Goal: Task Accomplishment & Management: Manage account settings

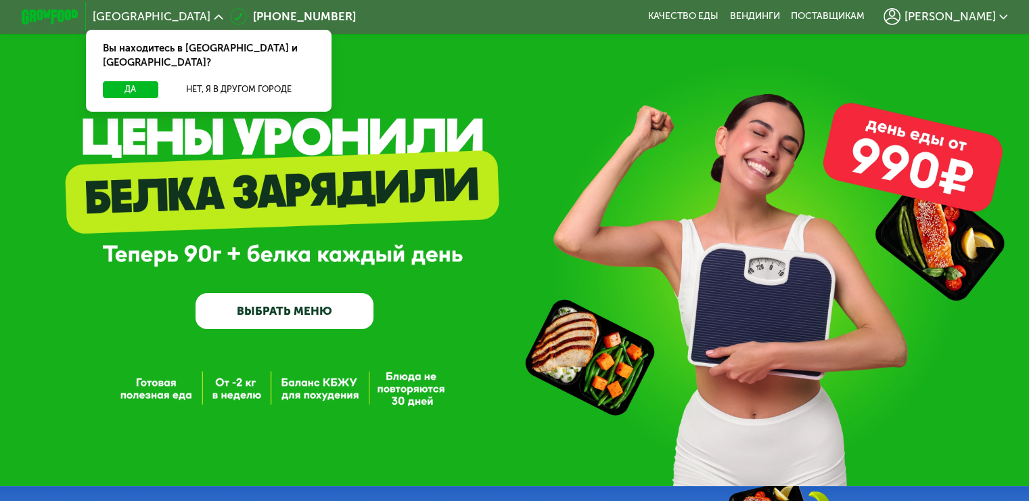
click at [869, 177] on div "GrowFood — доставка правильного питания ВЫБРАТЬ МЕНЮ" at bounding box center [514, 246] width 1029 height 164
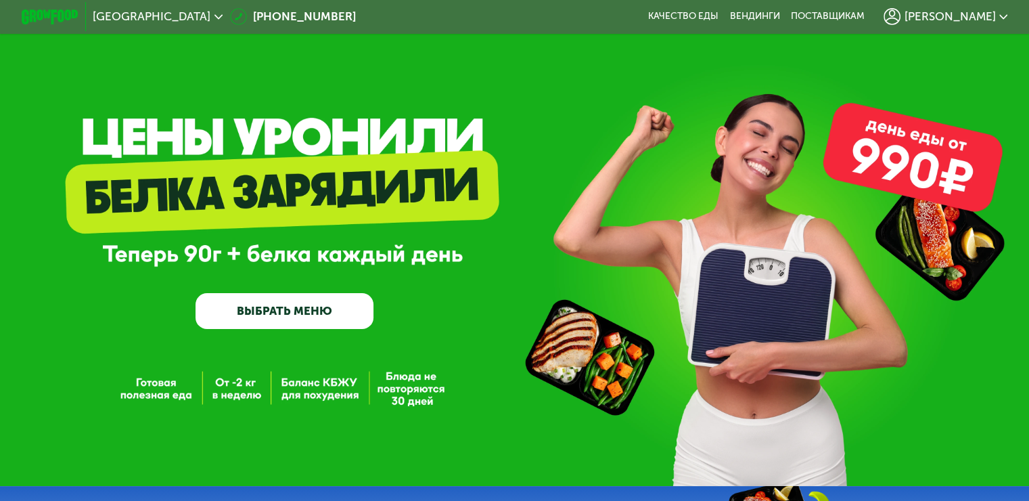
click at [966, 12] on span "[PERSON_NAME]" at bounding box center [949, 17] width 91 height 12
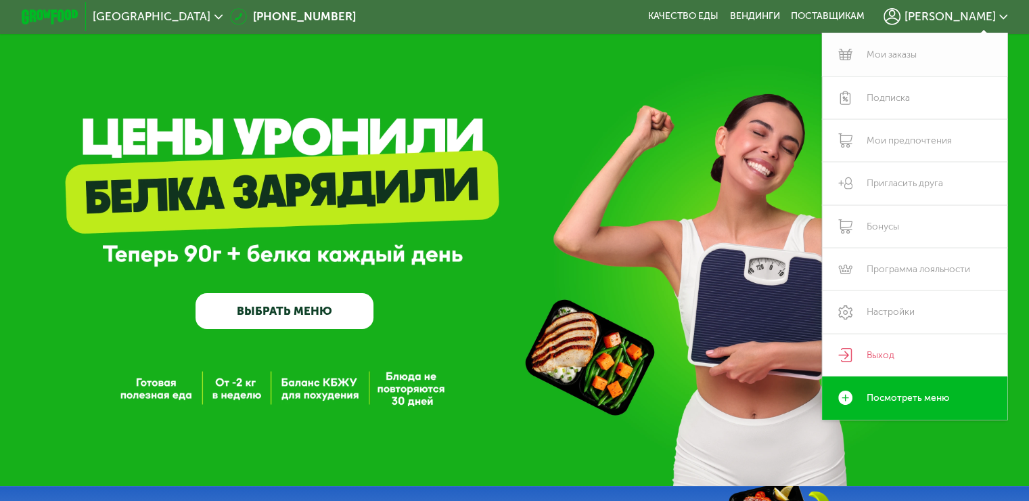
click at [914, 51] on link "Мои заказы" at bounding box center [915, 54] width 186 height 43
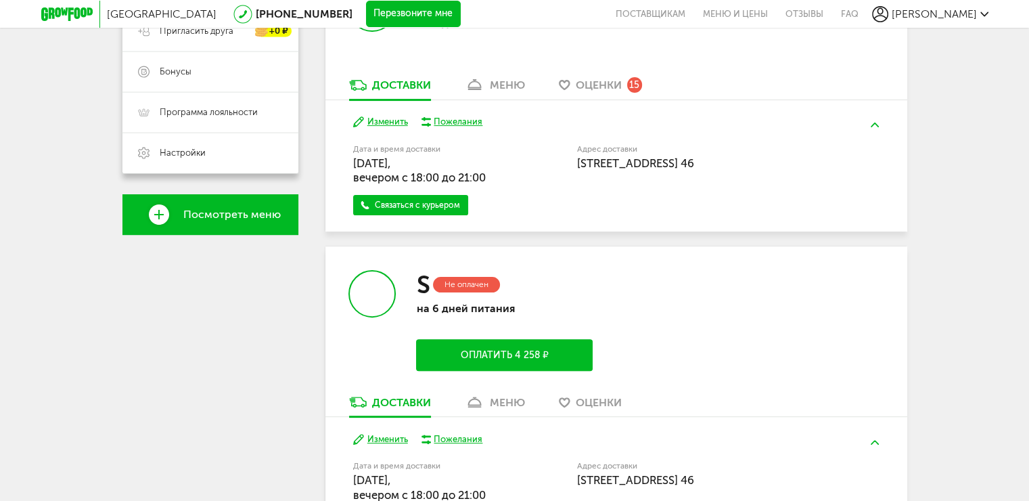
scroll to position [203, 0]
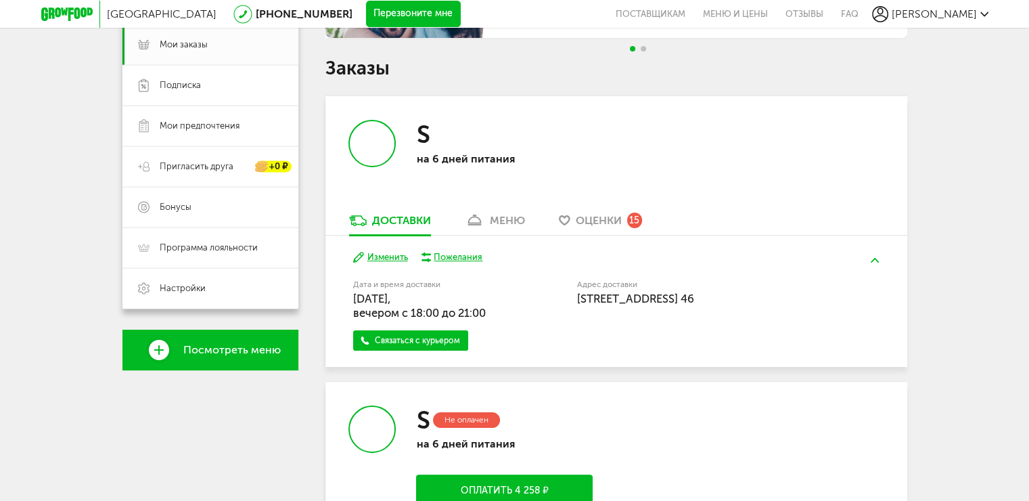
click at [514, 208] on div "S на 6 дней питания" at bounding box center [471, 154] width 291 height 117
click at [514, 214] on div "меню" at bounding box center [507, 220] width 35 height 13
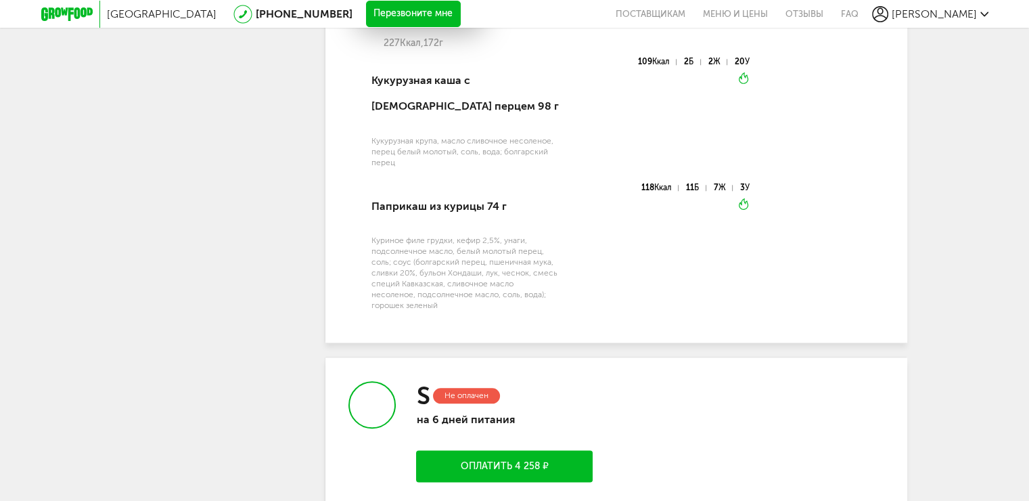
scroll to position [1280, 0]
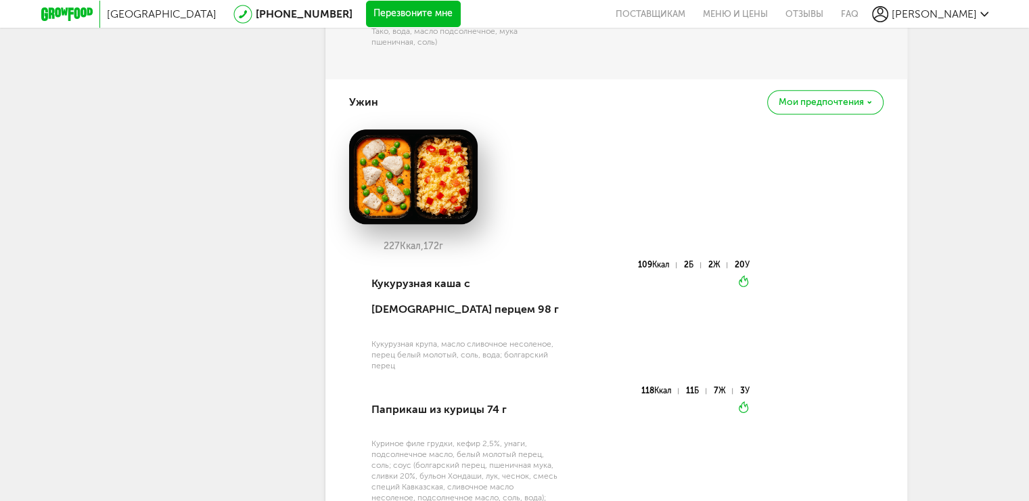
click at [817, 97] on div "Мои предпочтения" at bounding box center [825, 102] width 116 height 24
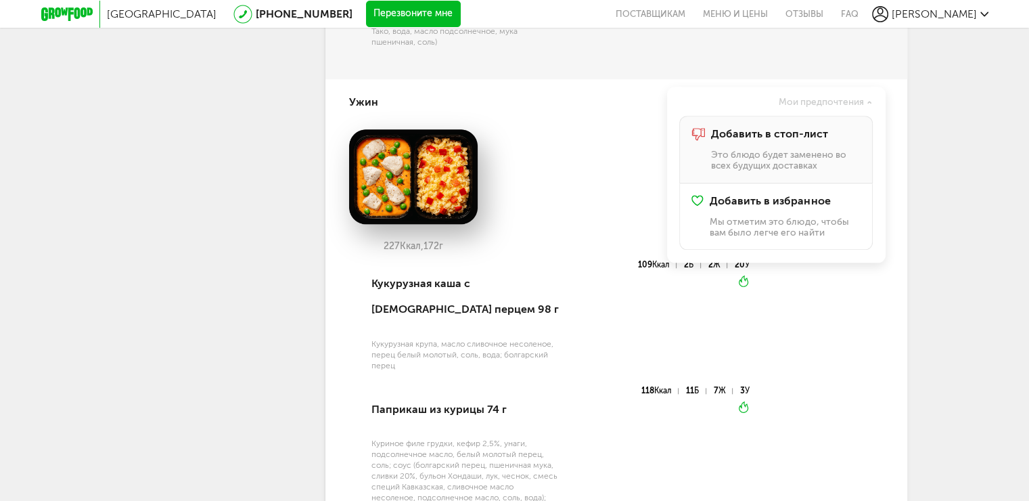
click at [800, 129] on span "Добавить в стоп-лист" at bounding box center [769, 134] width 117 height 12
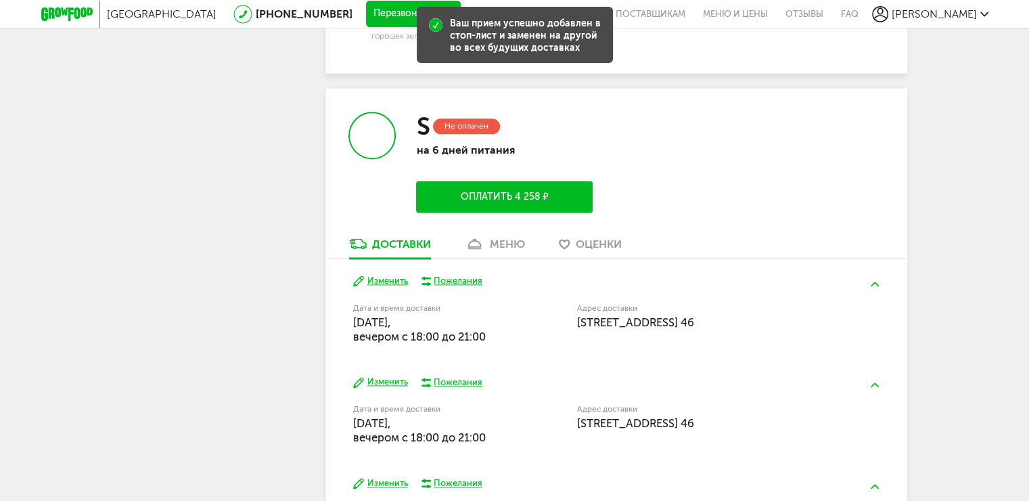
scroll to position [1754, 0]
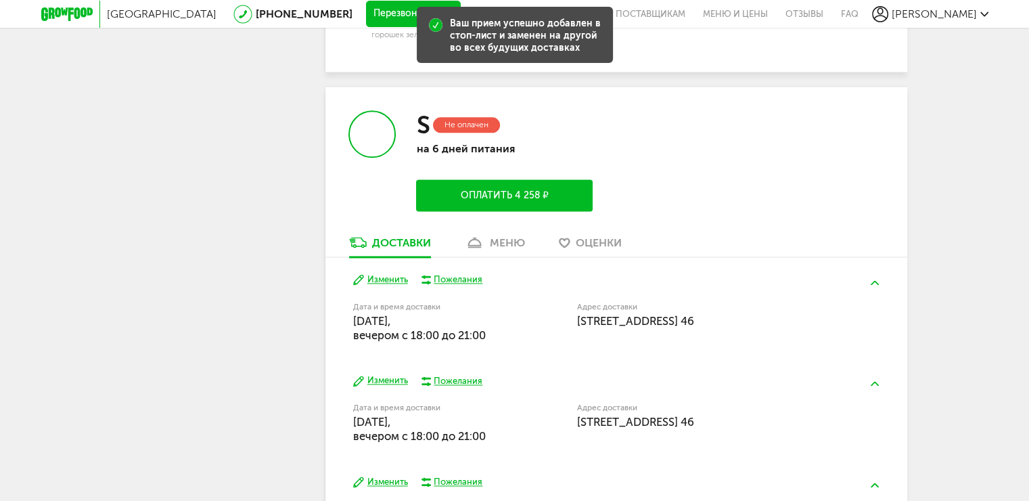
click at [503, 238] on div "меню" at bounding box center [507, 242] width 35 height 13
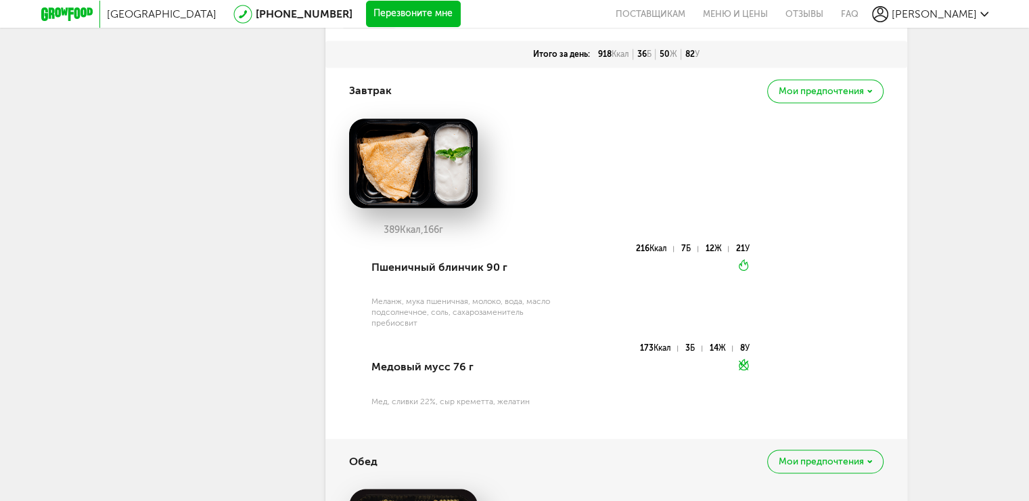
scroll to position [2067, 0]
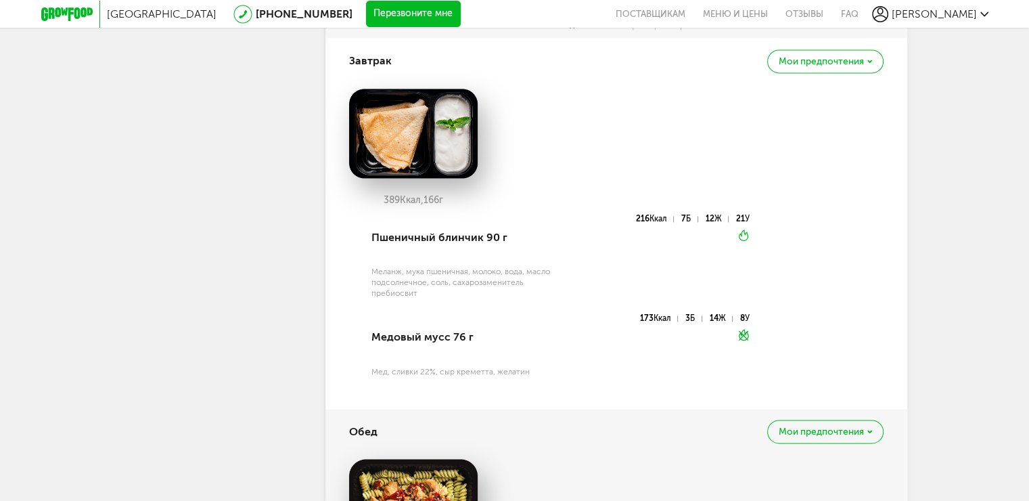
click at [836, 57] on span "Мои предпочтения" at bounding box center [821, 61] width 85 height 9
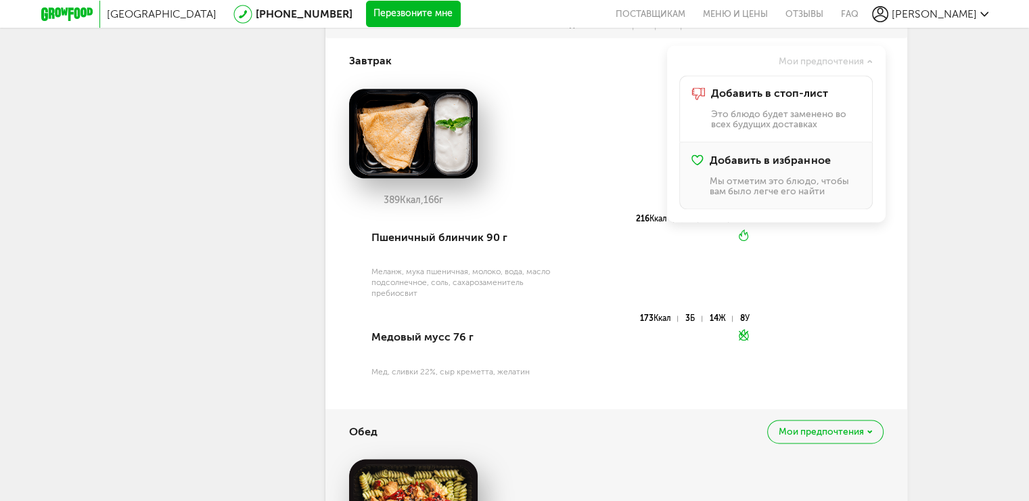
click at [782, 154] on span "Добавить в избранное" at bounding box center [770, 160] width 120 height 12
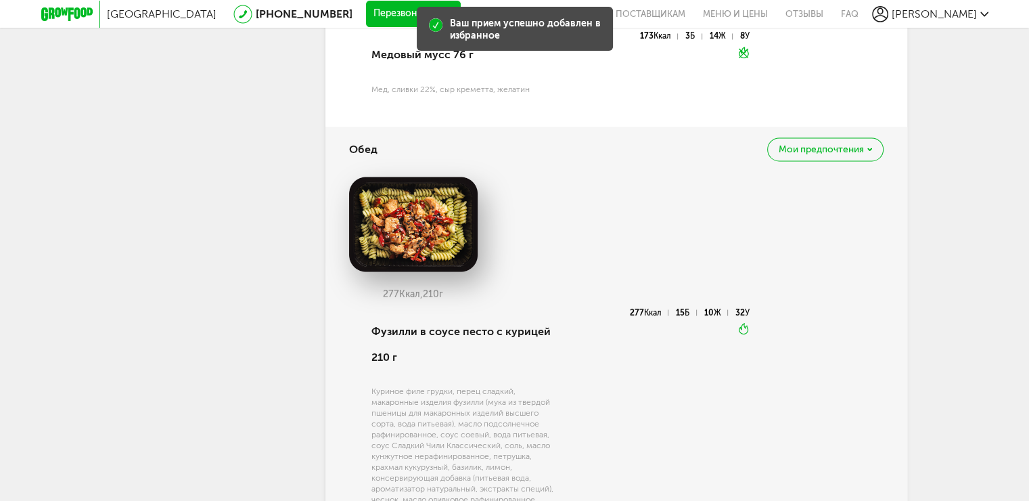
scroll to position [2337, 0]
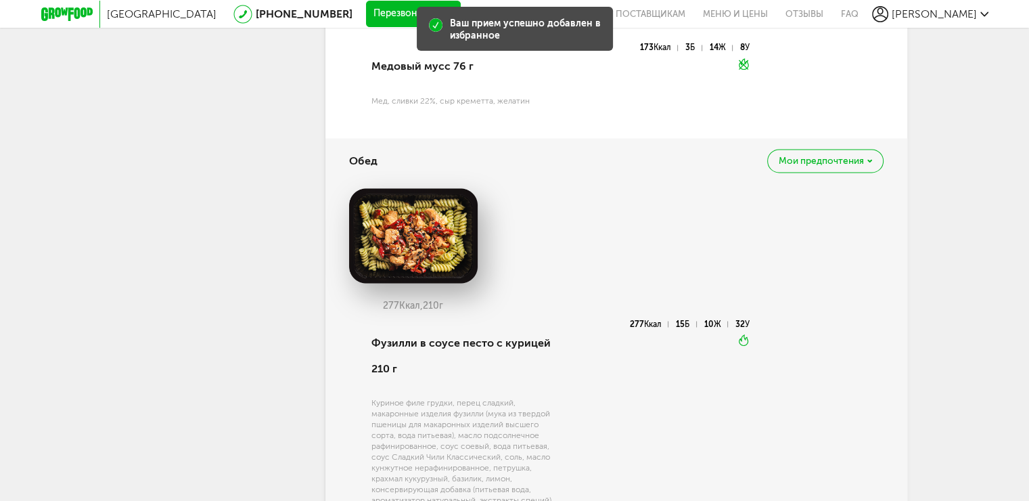
click at [820, 156] on span "Мои предпочтения" at bounding box center [821, 160] width 85 height 9
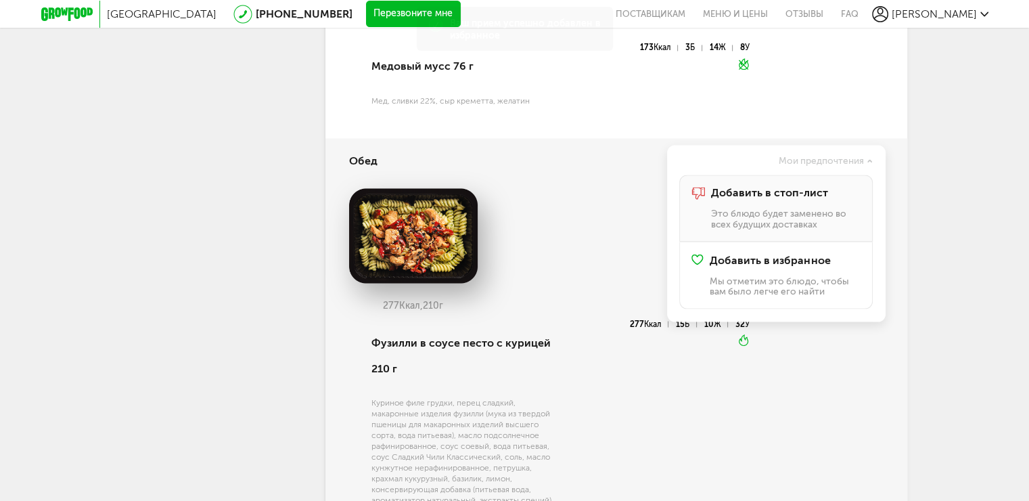
click at [791, 208] on p "Это блюдо будет заменено во всех будущих доставках" at bounding box center [786, 218] width 150 height 21
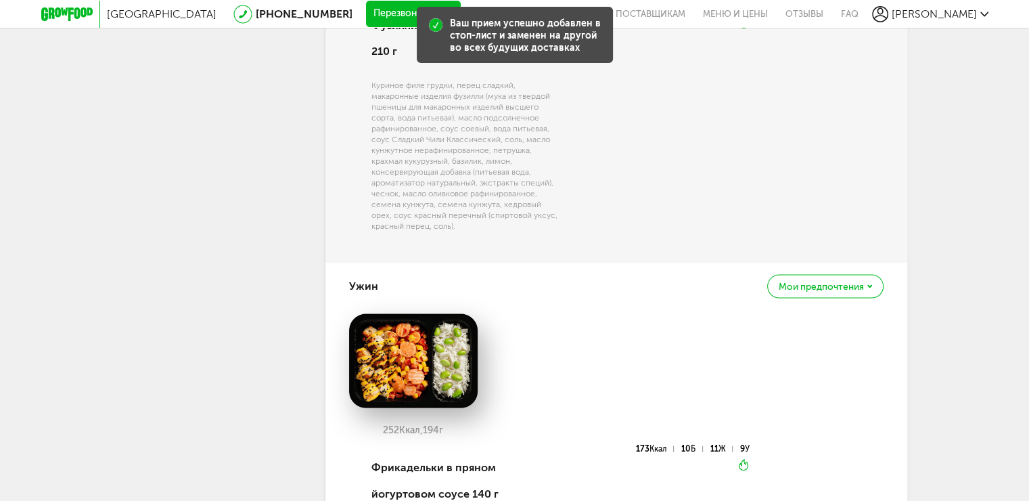
scroll to position [2743, 0]
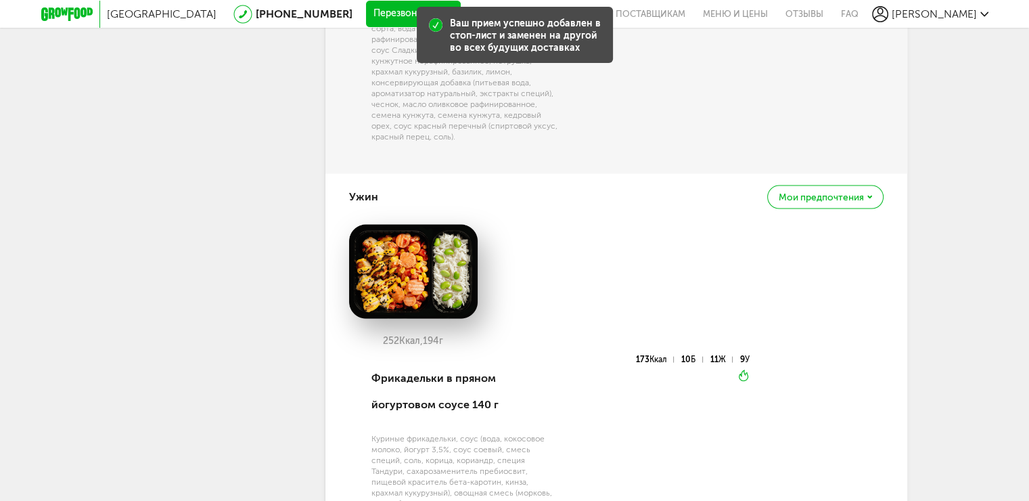
click at [819, 193] on span "Мои предпочтения" at bounding box center [821, 197] width 85 height 9
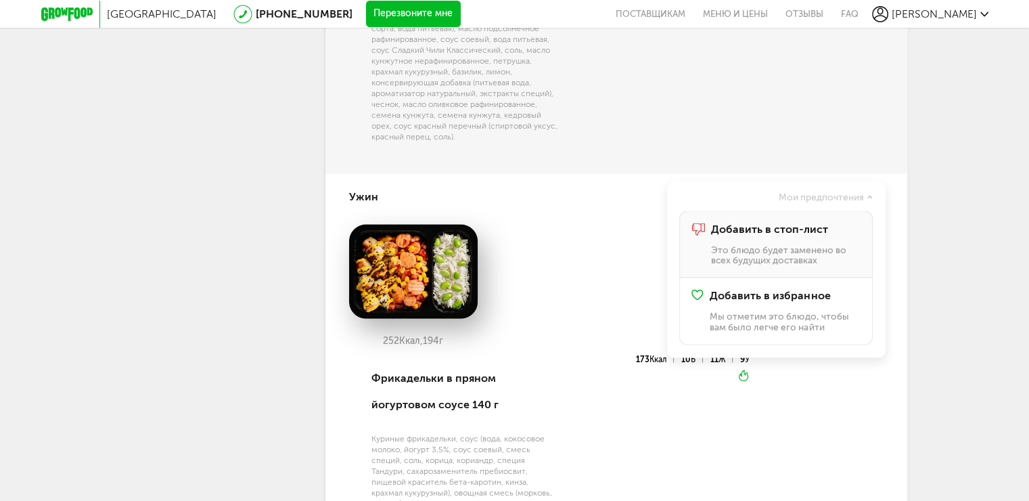
click at [795, 225] on div "Добавить в стоп-лист Это блюдо будет заменено во всех будущих доставках" at bounding box center [786, 244] width 150 height 43
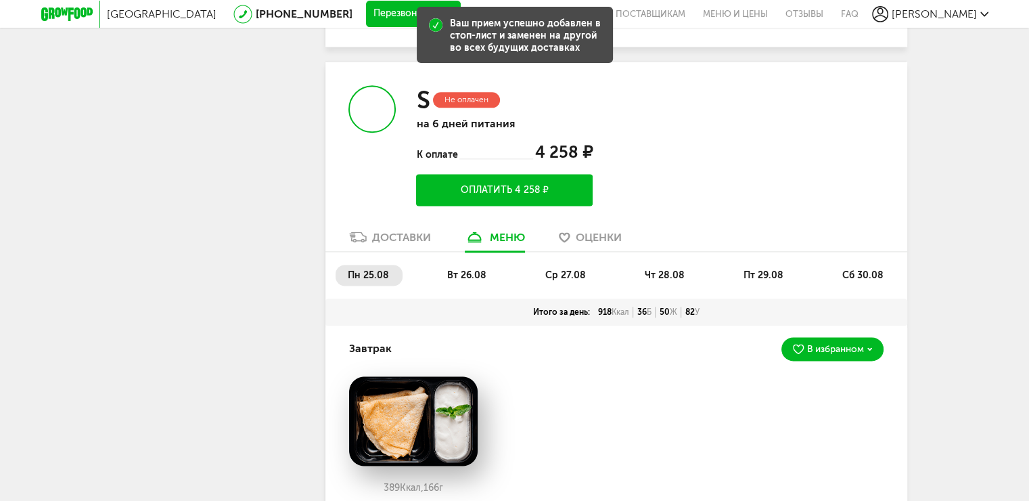
scroll to position [1801, 0]
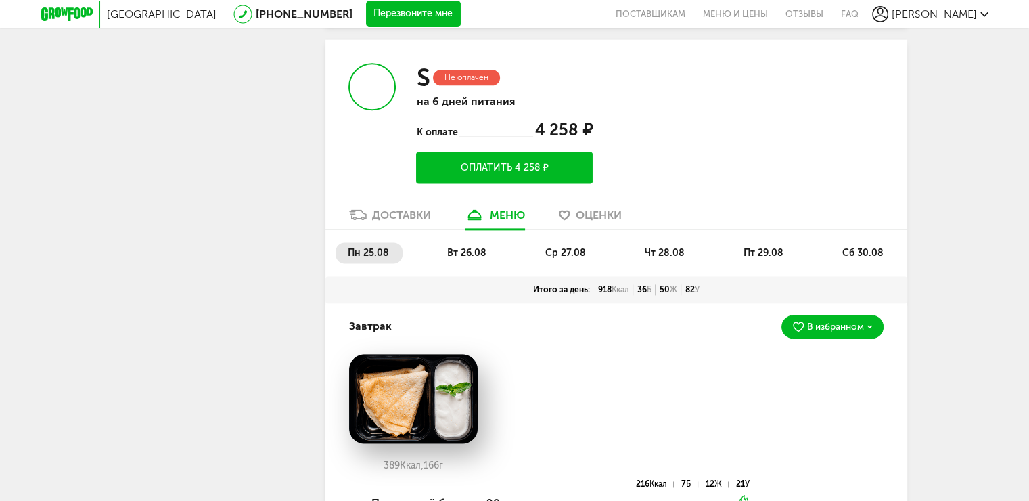
click at [474, 247] on span "вт 26.08" at bounding box center [466, 253] width 39 height 12
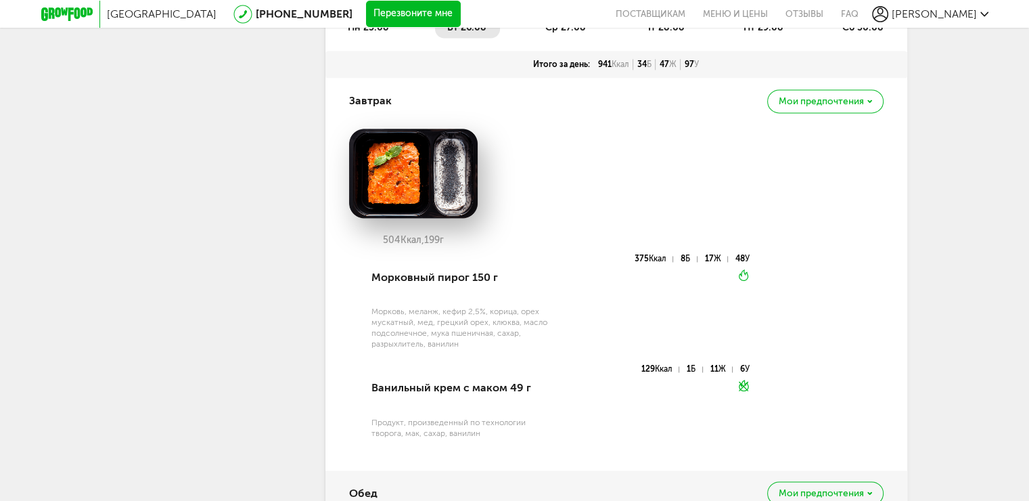
scroll to position [2072, 0]
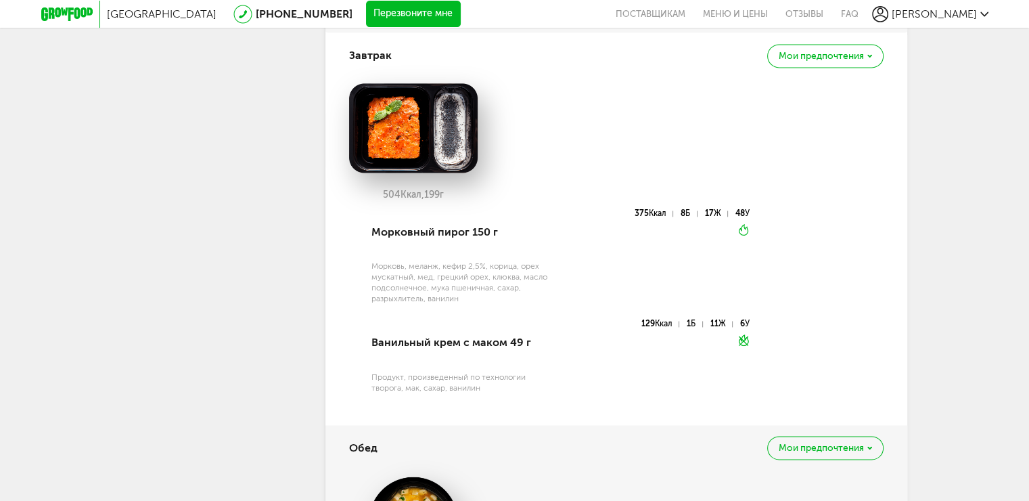
click at [854, 51] on span "Мои предпочтения" at bounding box center [821, 55] width 85 height 9
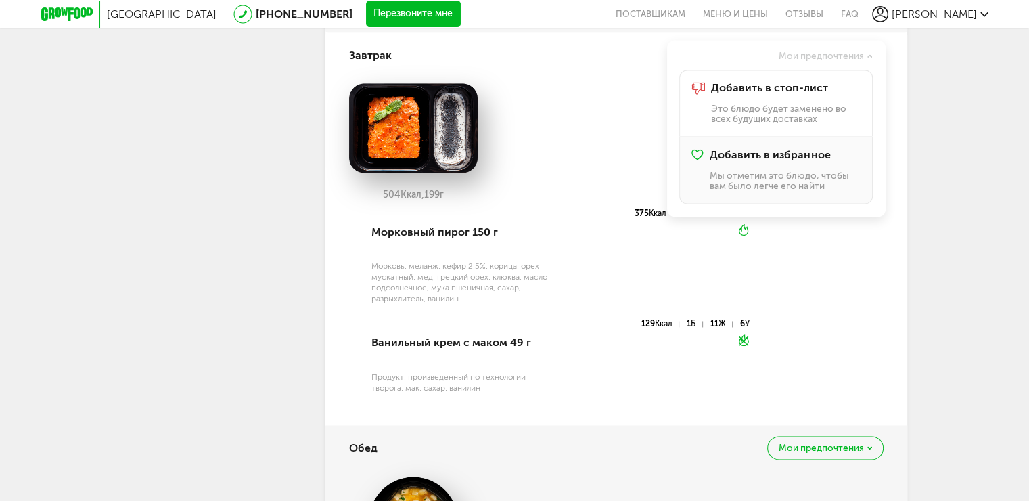
click at [799, 149] on span "Добавить в избранное" at bounding box center [770, 155] width 120 height 12
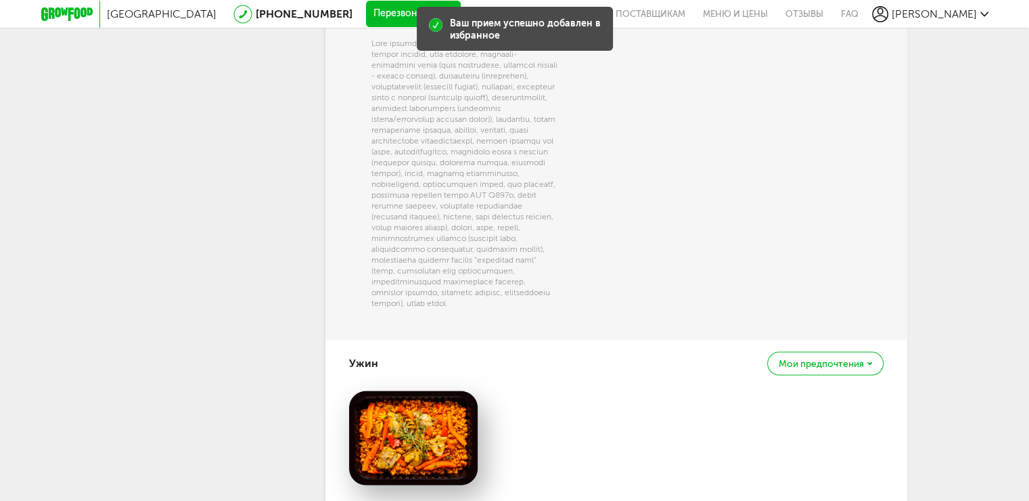
scroll to position [2884, 0]
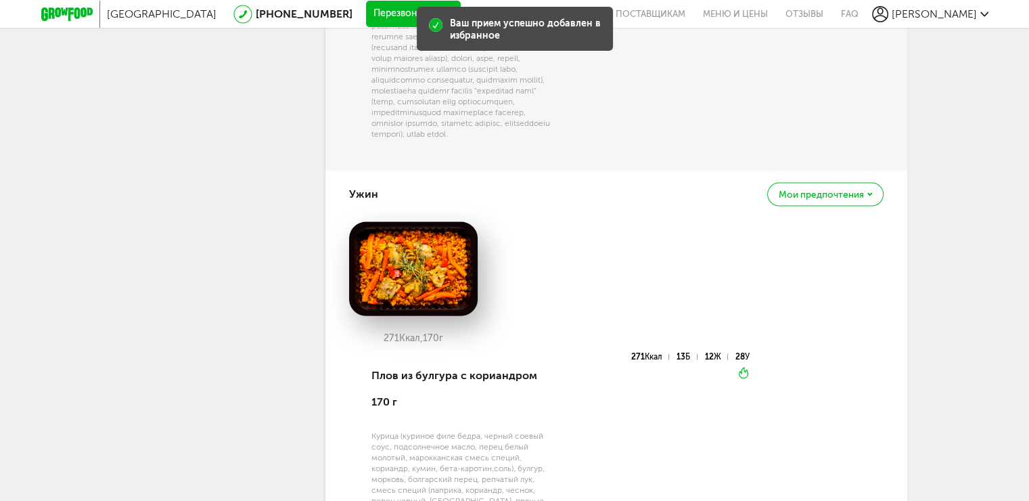
click at [803, 200] on span "Мои предпочтения" at bounding box center [821, 194] width 85 height 9
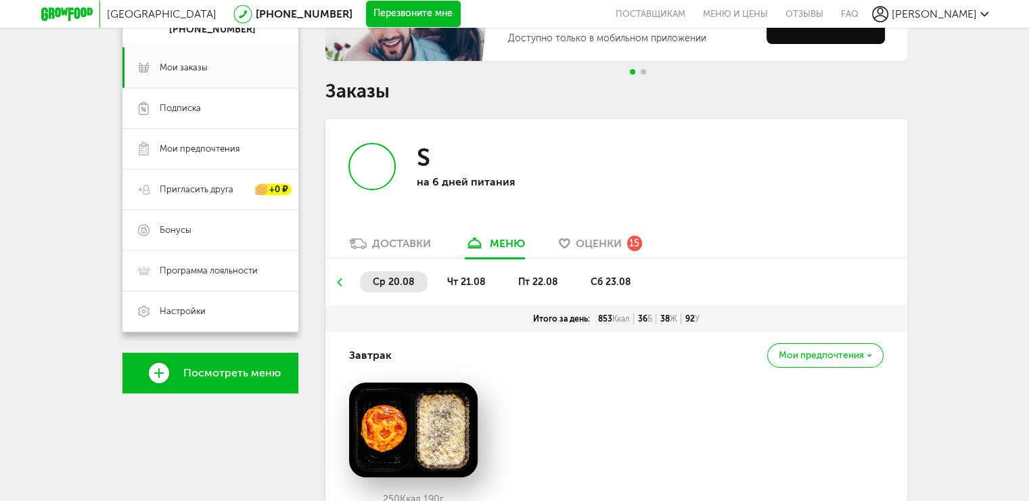
scroll to position [102, 0]
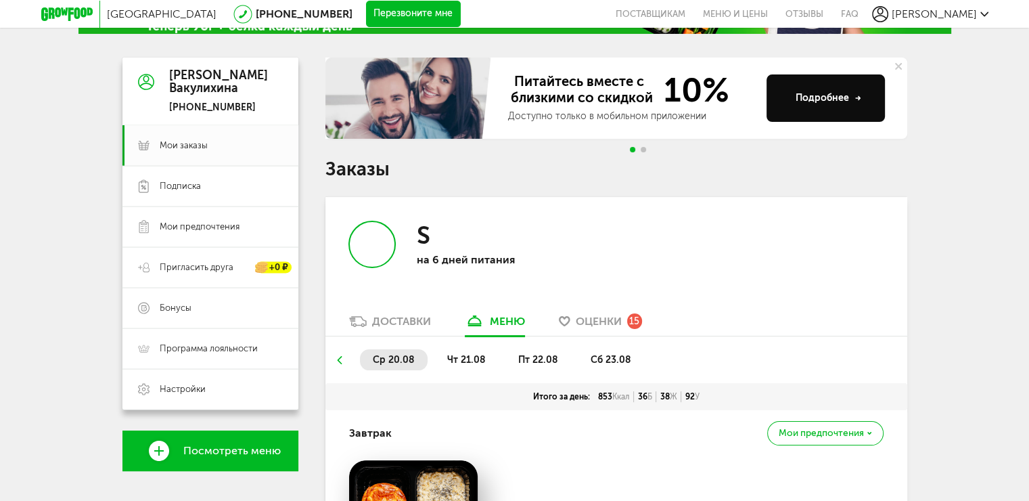
click at [591, 325] on span "Оценки" at bounding box center [599, 321] width 46 height 13
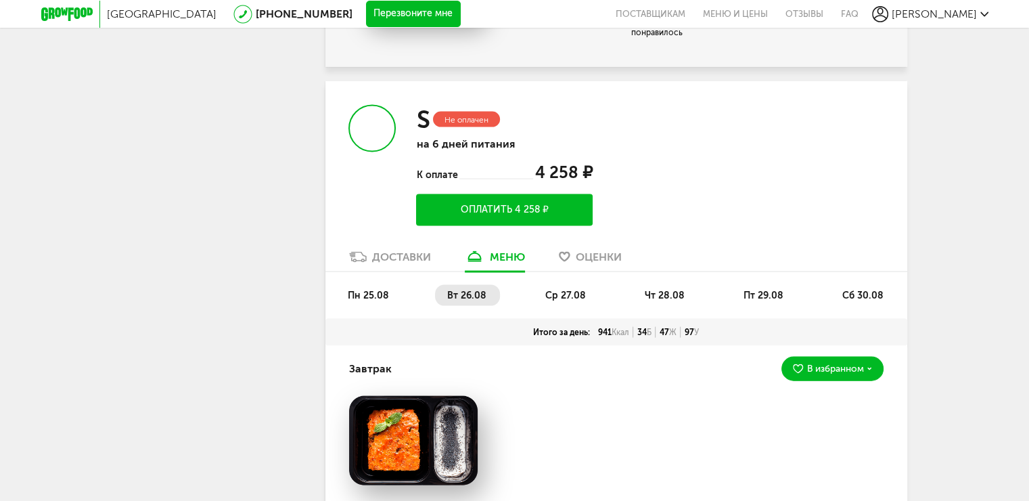
scroll to position [2771, 0]
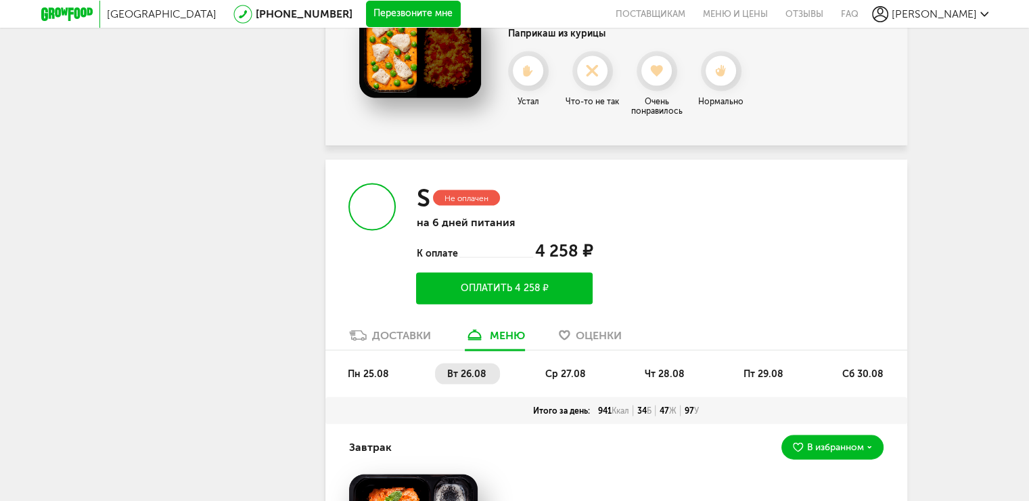
click at [490, 255] on div "К оплате 4 258 ₽" at bounding box center [504, 251] width 176 height 20
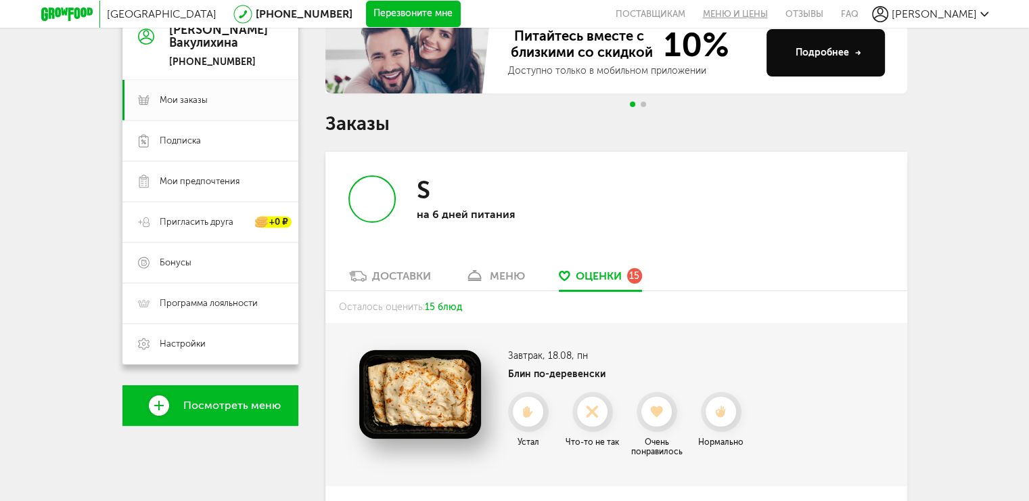
scroll to position [64, 0]
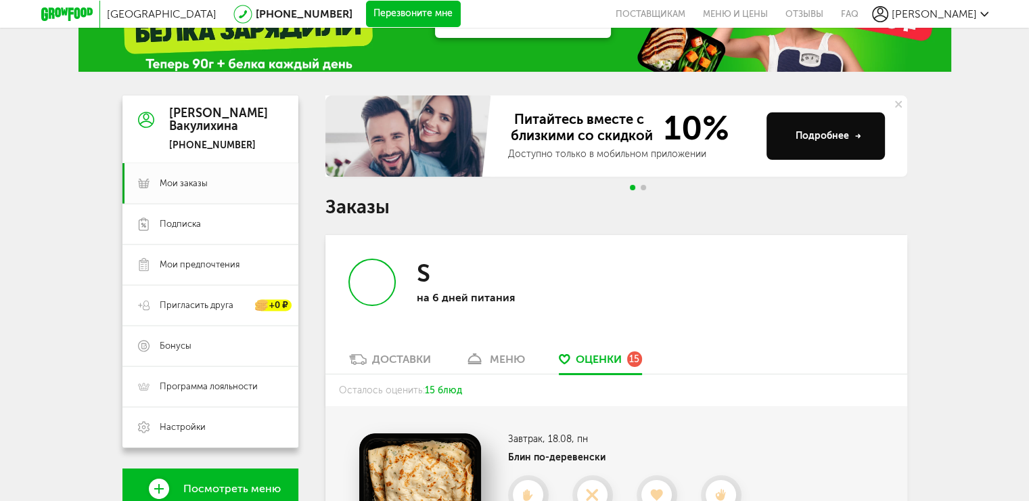
click at [889, 16] on use at bounding box center [880, 14] width 16 height 16
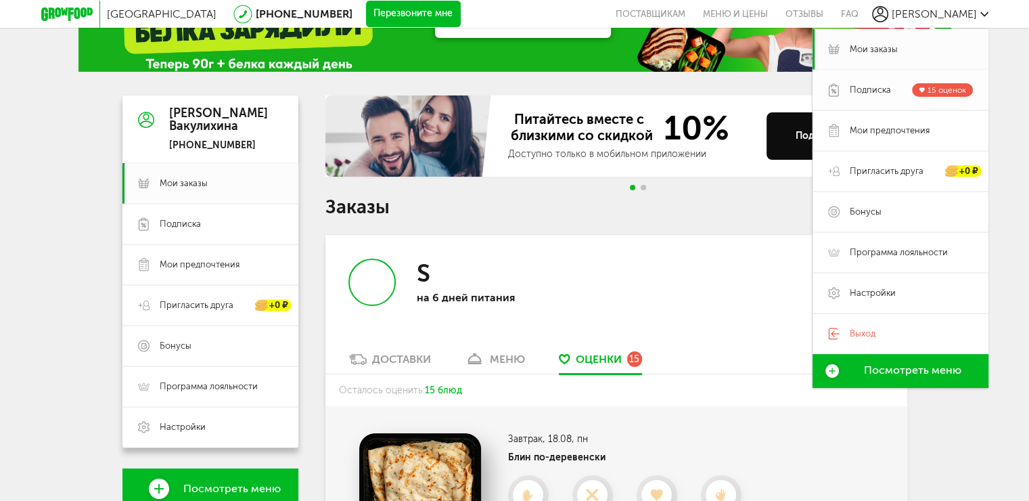
click at [880, 87] on span "Подписка" at bounding box center [870, 90] width 41 height 12
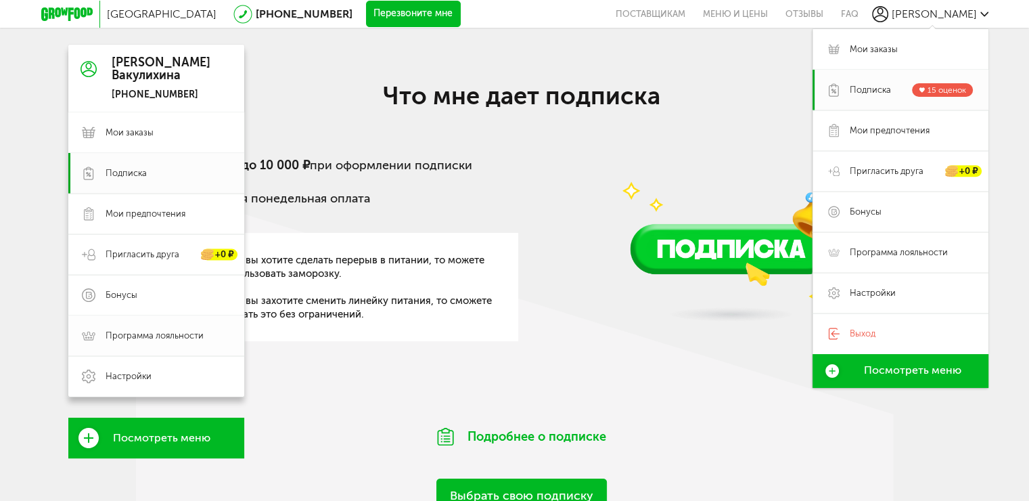
scroll to position [146, 0]
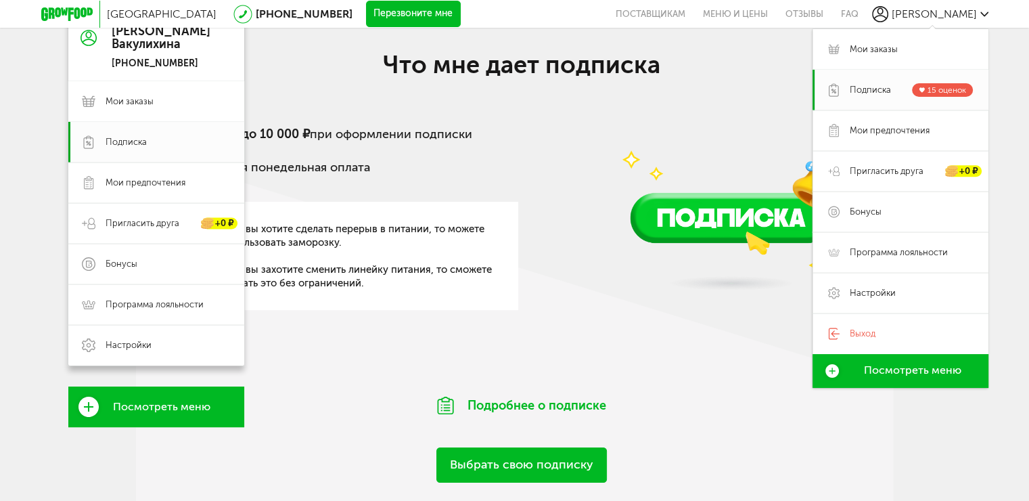
drag, startPoint x: 177, startPoint y: 51, endPoint x: 183, endPoint y: 47, distance: 7.7
click at [179, 51] on div "[PERSON_NAME] [PHONE_NUMBER]" at bounding box center [161, 47] width 99 height 45
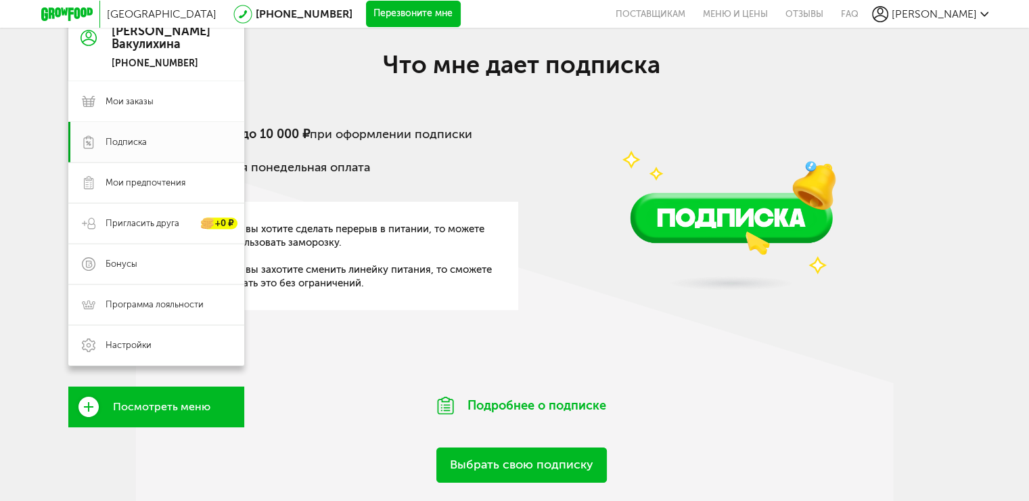
click at [149, 38] on div "[PERSON_NAME]" at bounding box center [161, 38] width 99 height 27
click at [172, 344] on span "Настройки" at bounding box center [168, 345] width 125 height 12
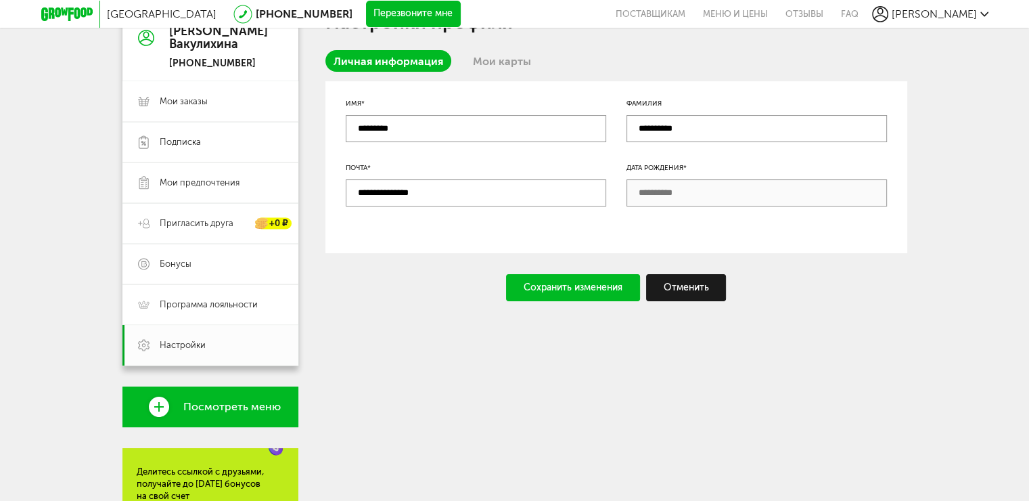
click at [512, 50] on link "Мои карты" at bounding box center [502, 61] width 74 height 22
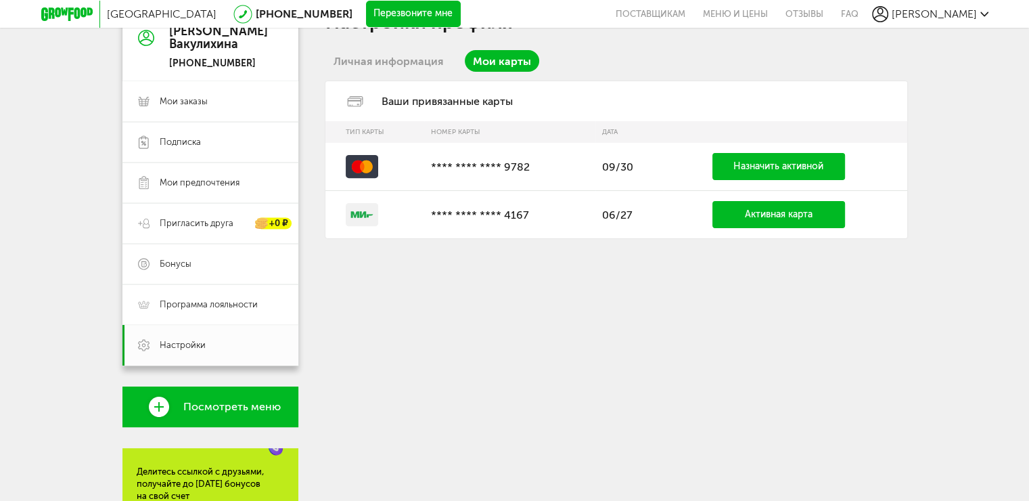
click at [743, 170] on link "Назначить активной" at bounding box center [779, 166] width 133 height 27
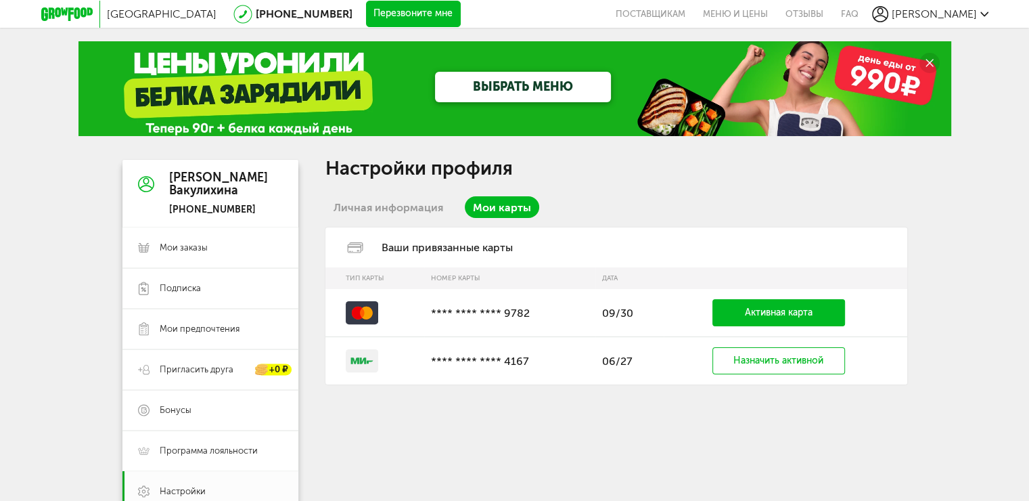
click at [782, 180] on div "Настройки профиля Личная информация Мои карты Ваши привязанные карты Тип карты …" at bounding box center [617, 272] width 582 height 225
